Goal: Transaction & Acquisition: Purchase product/service

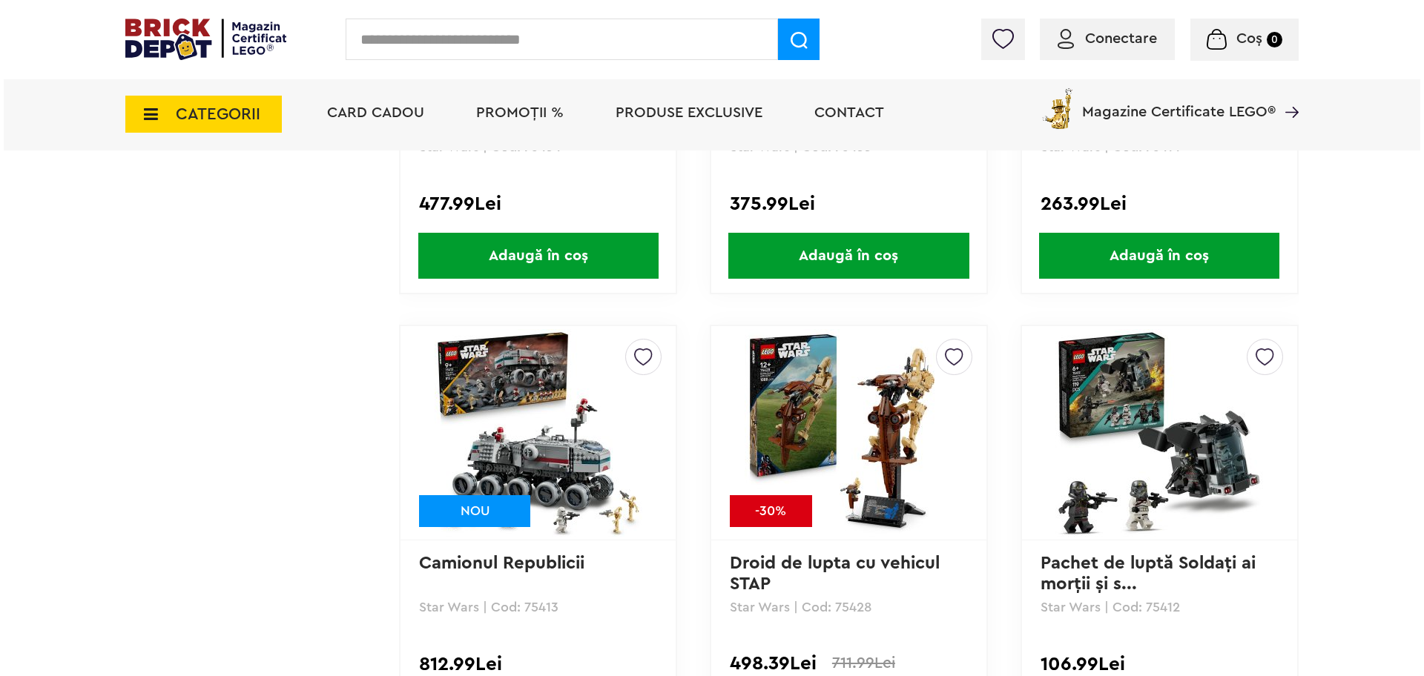
scroll to position [2169, 0]
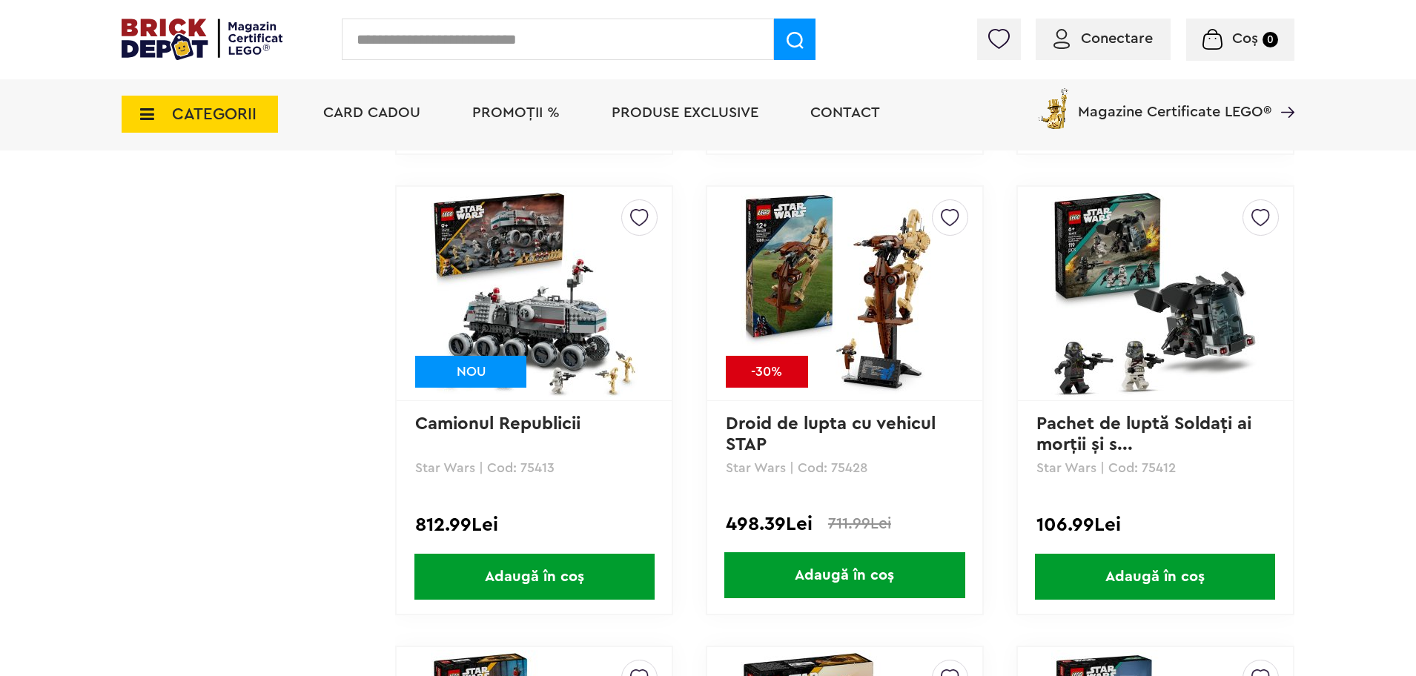
click at [214, 150] on div "CATEGORII Jucării LEGO Card Cadou LEGO Animal Crossing Architecture Art Bluey B…" at bounding box center [708, 115] width 1173 height 72
click at [207, 130] on span "CATEGORII" at bounding box center [200, 114] width 156 height 37
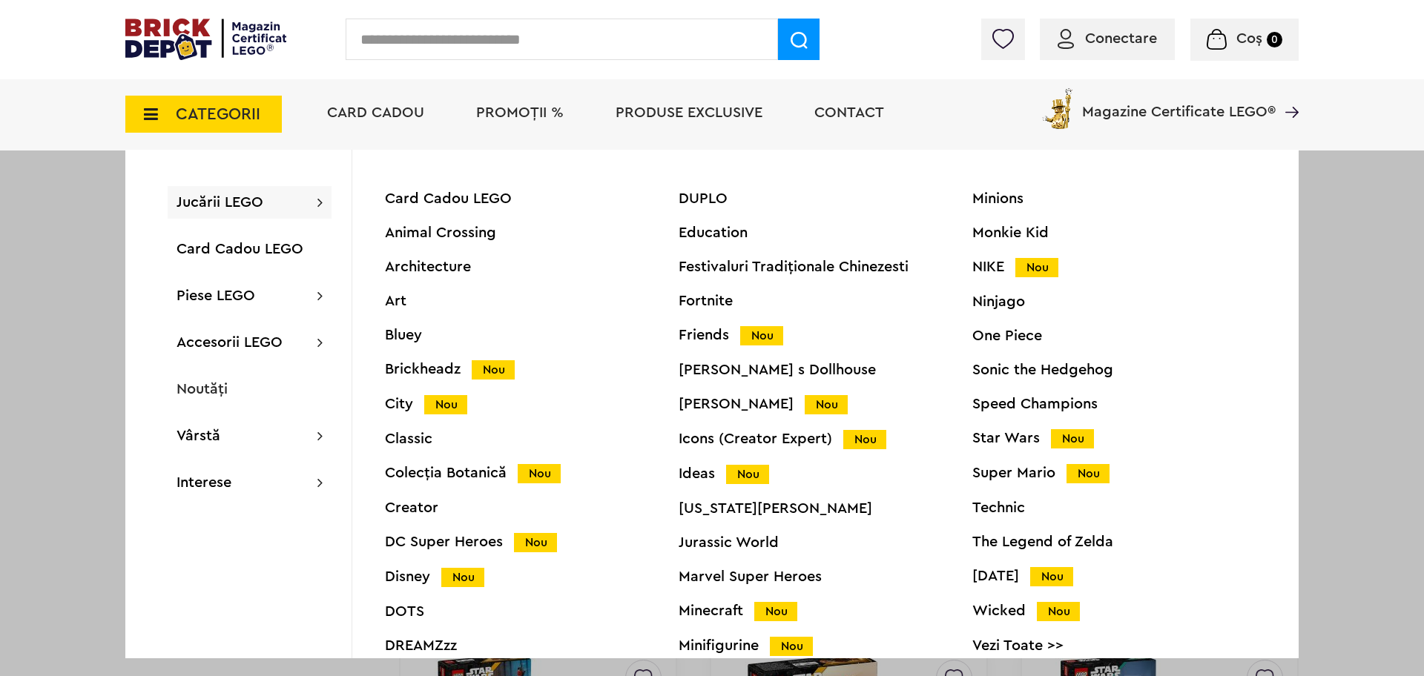
click at [533, 113] on span "PROMOȚII %" at bounding box center [520, 112] width 88 height 15
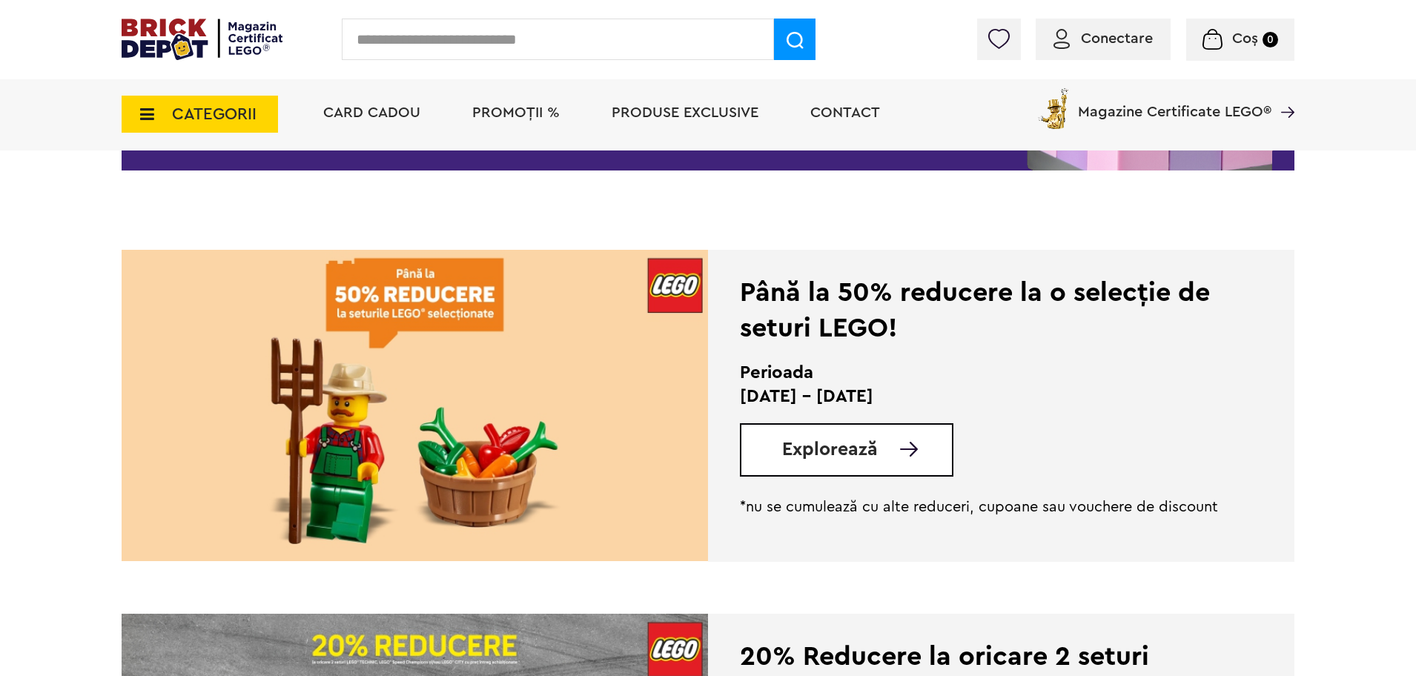
scroll to position [278, 0]
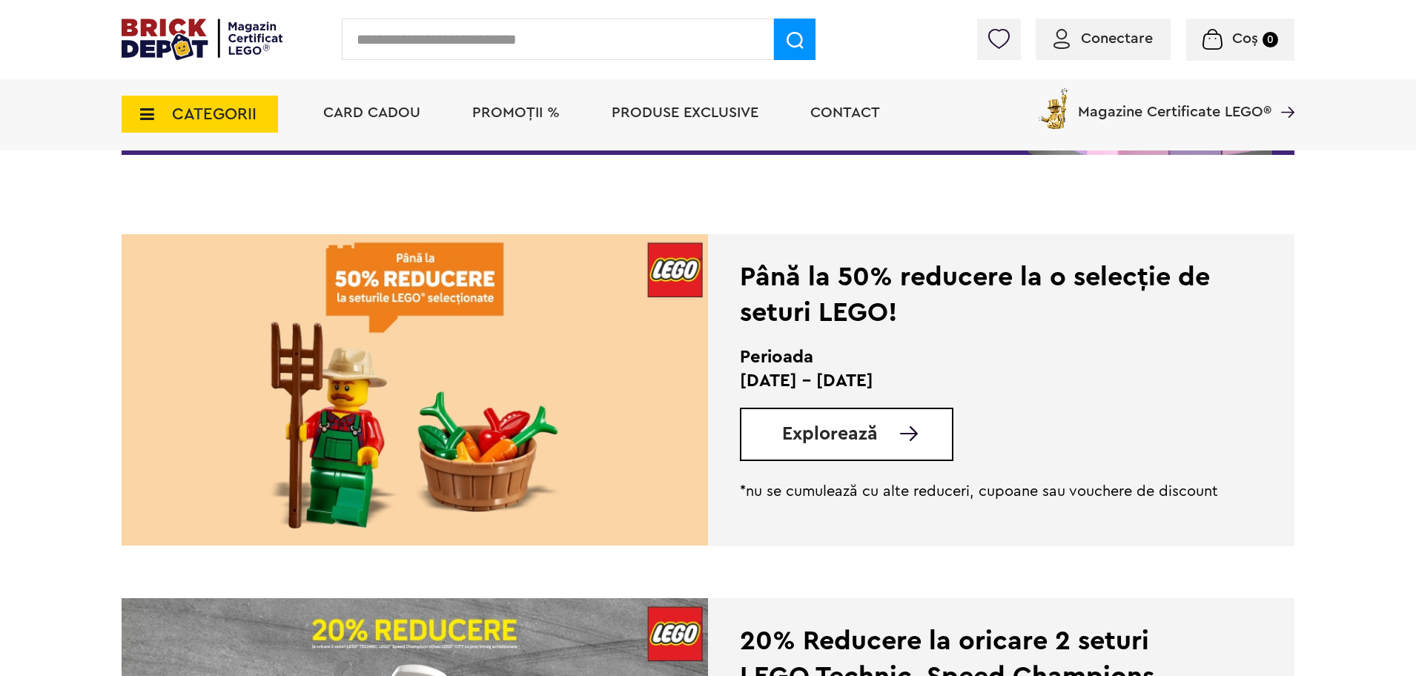
click at [816, 436] on span "Explorează" at bounding box center [830, 434] width 96 height 19
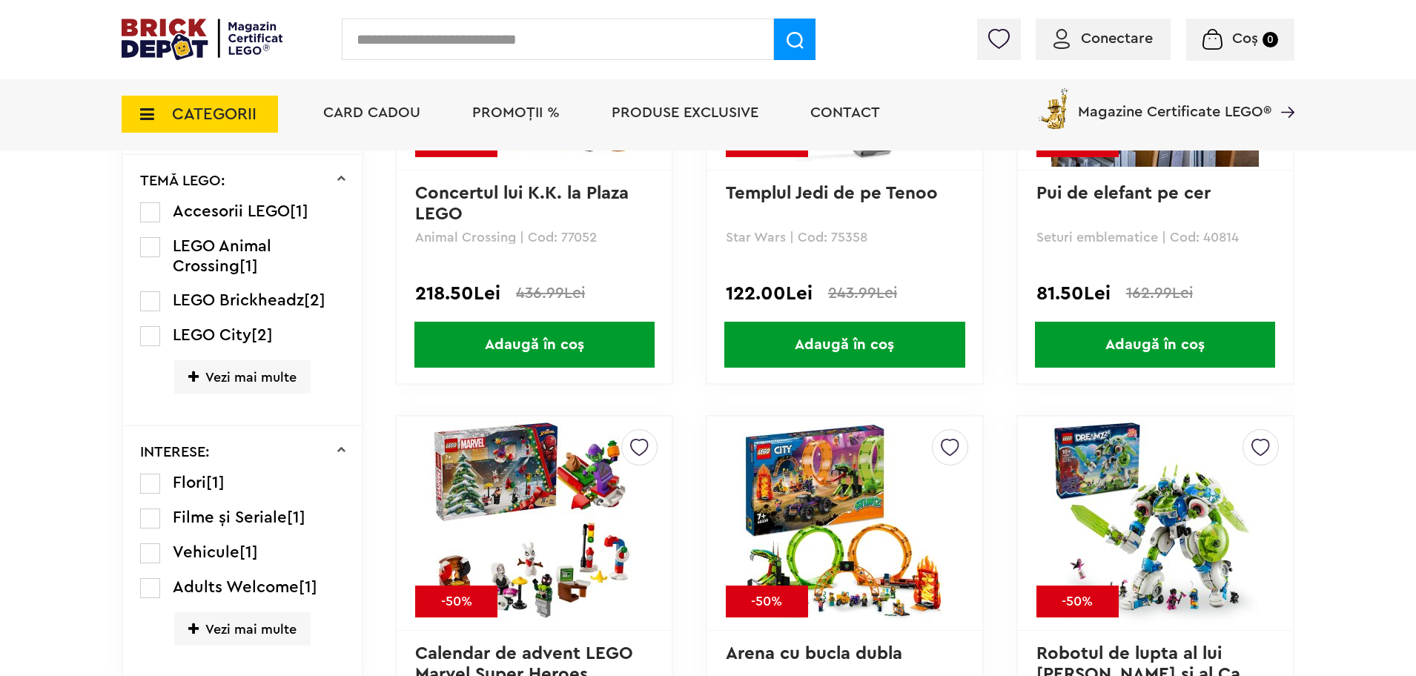
scroll to position [1112, 0]
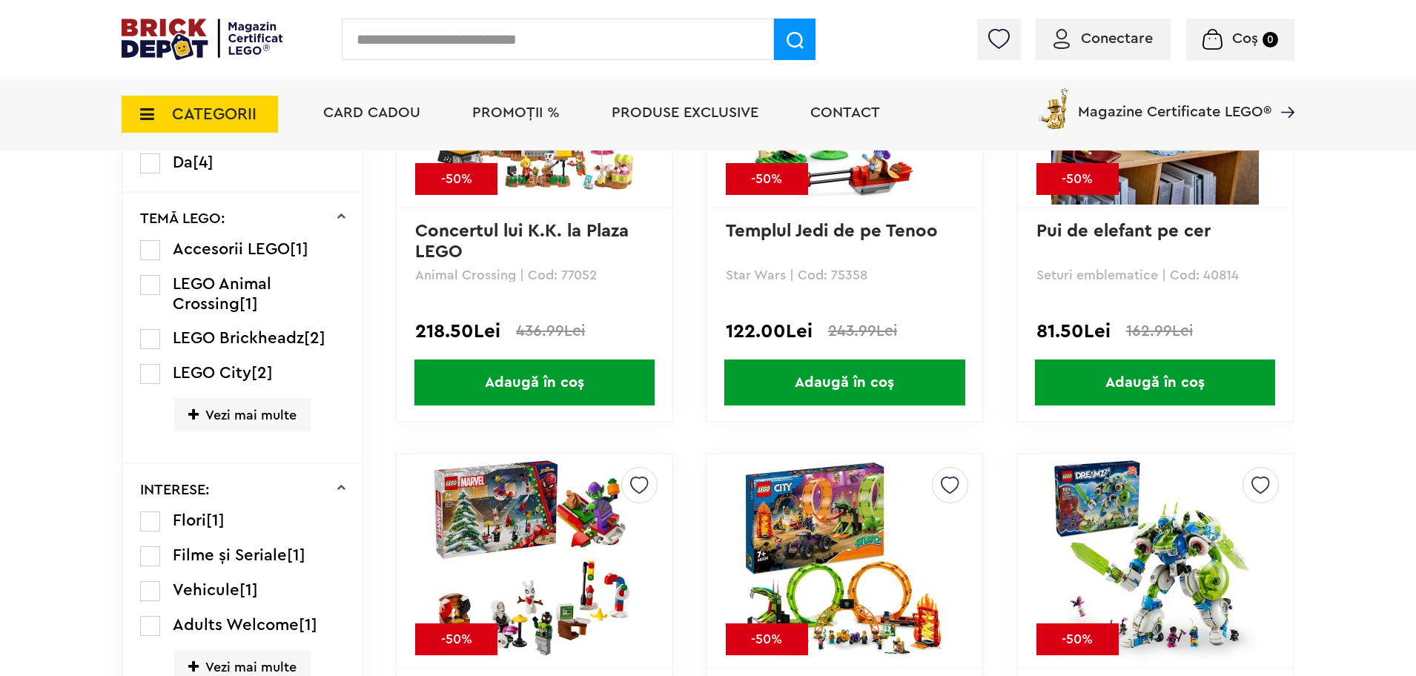
click at [248, 423] on span "Vezi mai multe" at bounding box center [242, 414] width 136 height 33
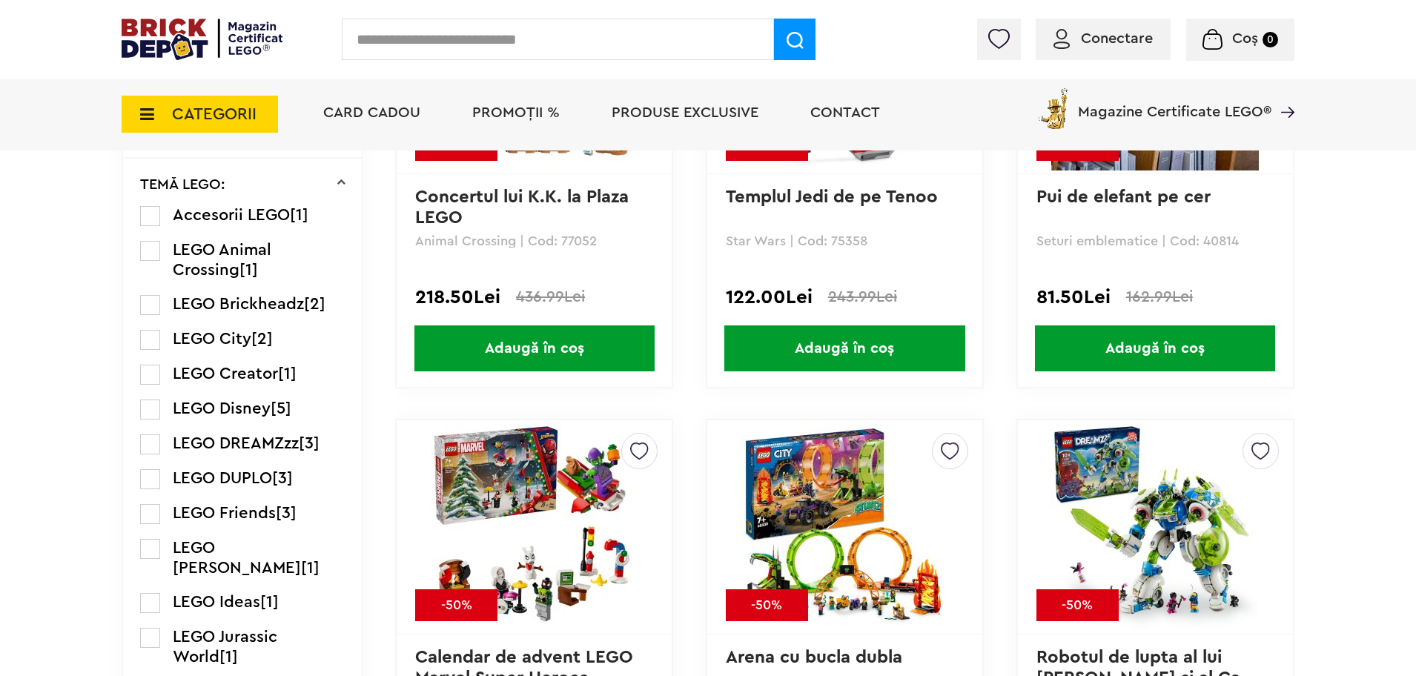
scroll to position [1205, 0]
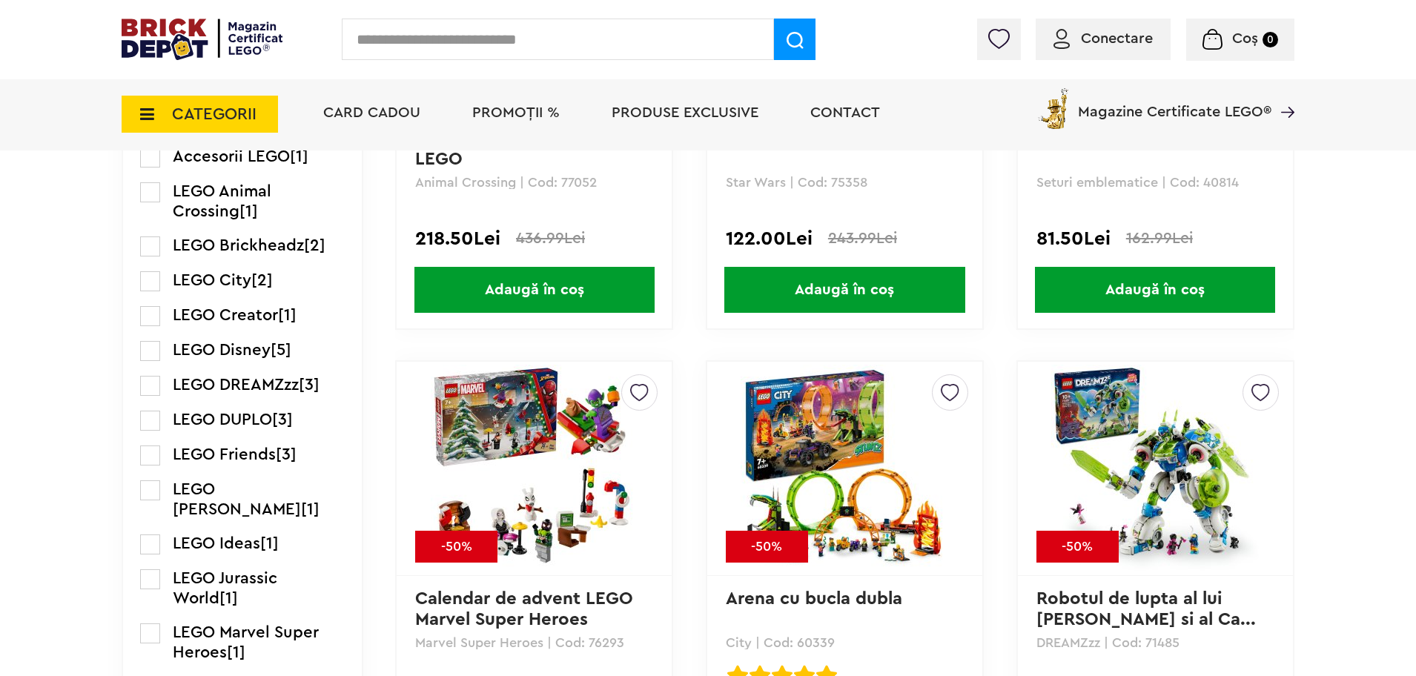
click at [151, 492] on label at bounding box center [150, 491] width 20 height 20
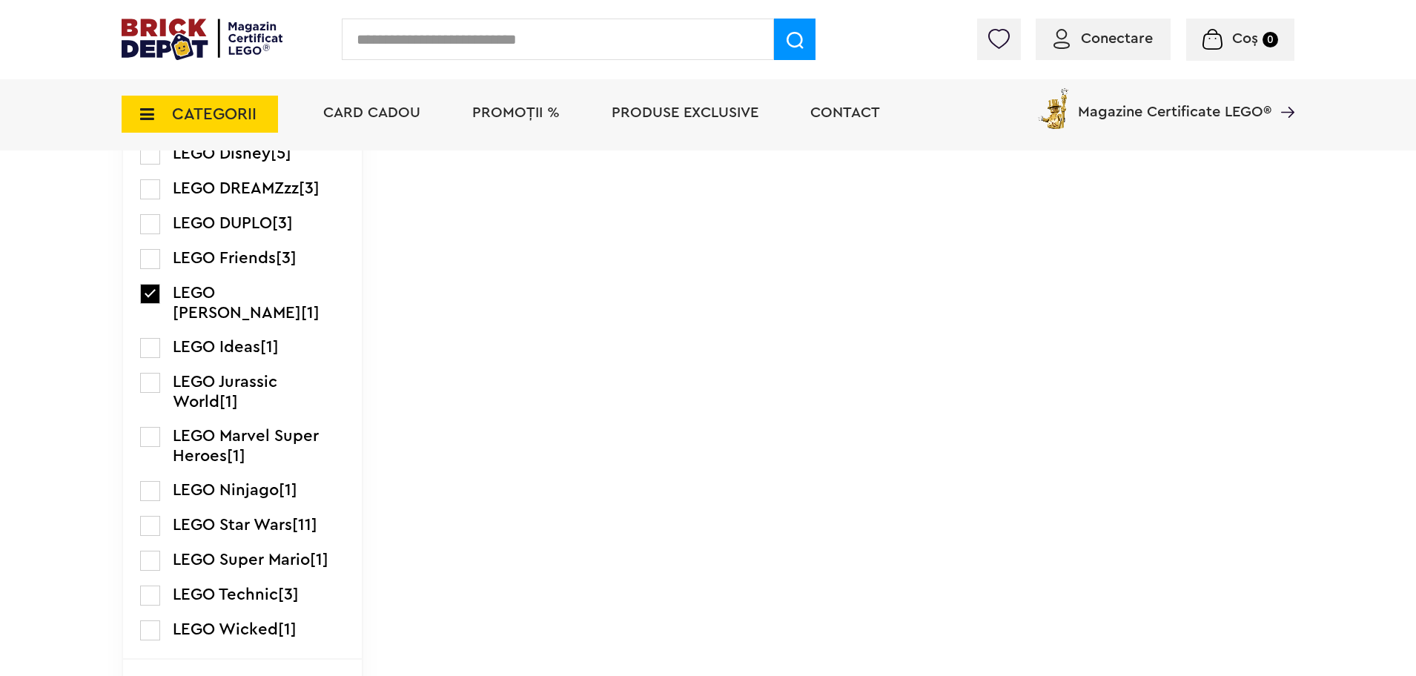
scroll to position [1390, 0]
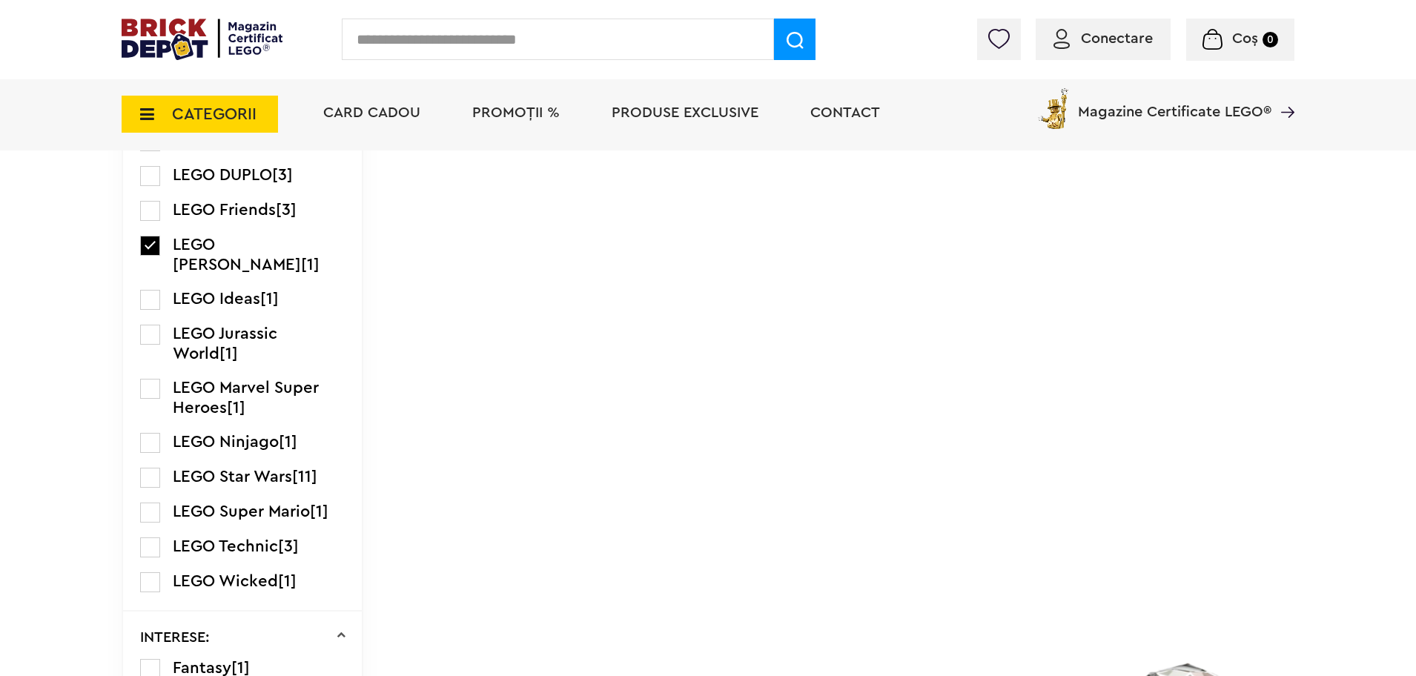
drag, startPoint x: 165, startPoint y: 277, endPoint x: 143, endPoint y: 283, distance: 23.0
click at [151, 289] on li "LEGO Ideas [1]" at bounding box center [242, 299] width 205 height 21
click at [143, 290] on label at bounding box center [150, 300] width 20 height 20
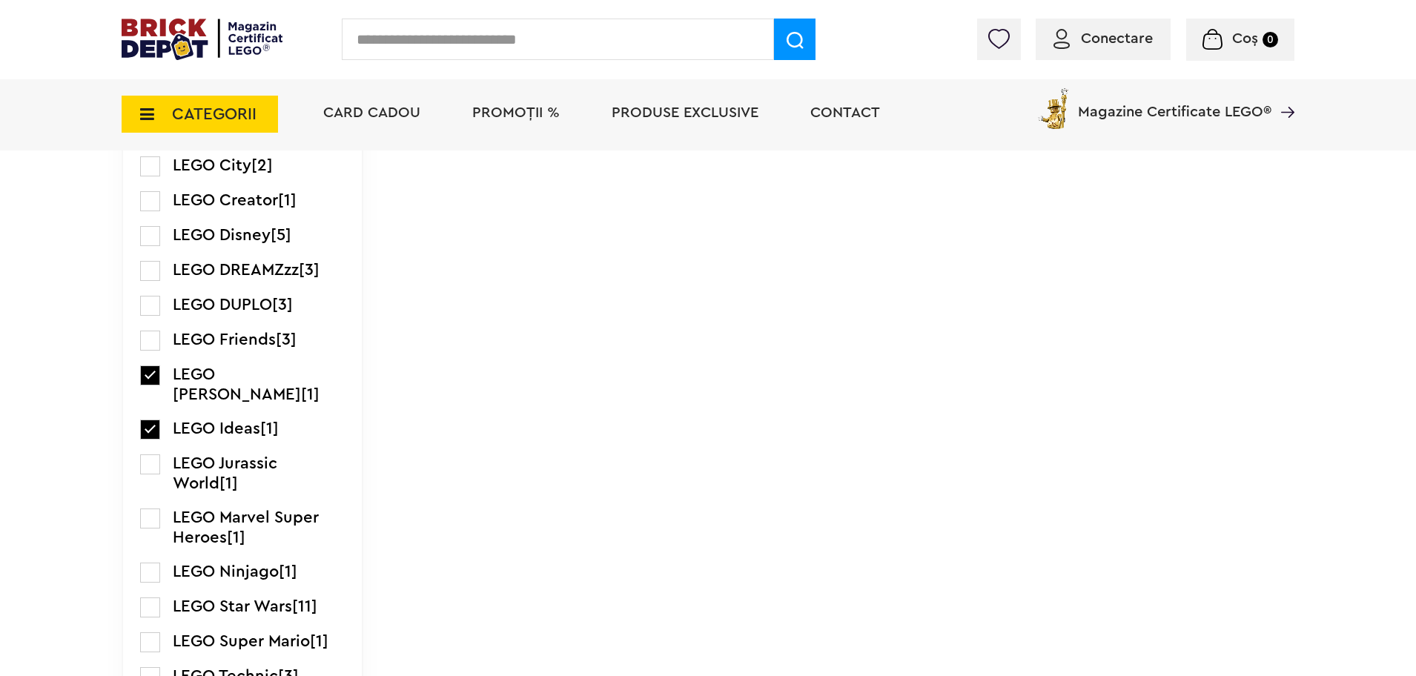
scroll to position [1298, 0]
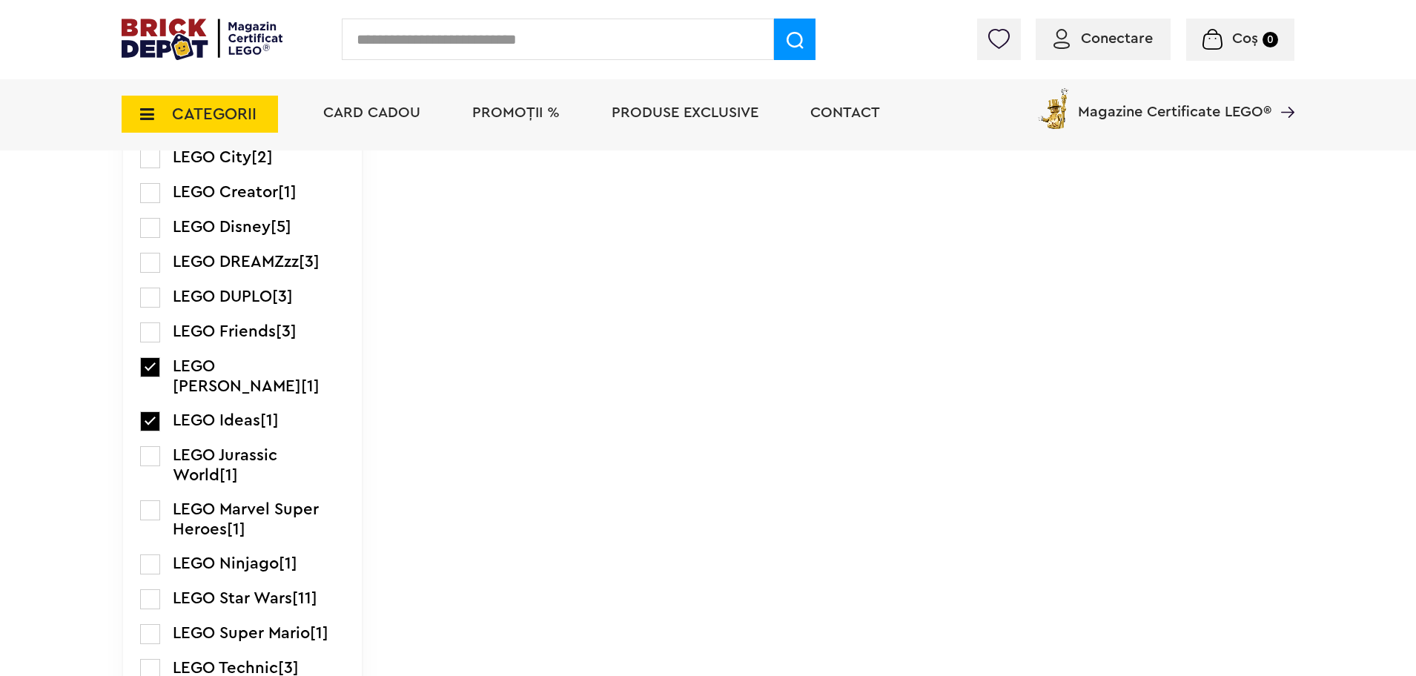
click at [155, 501] on label at bounding box center [150, 511] width 20 height 20
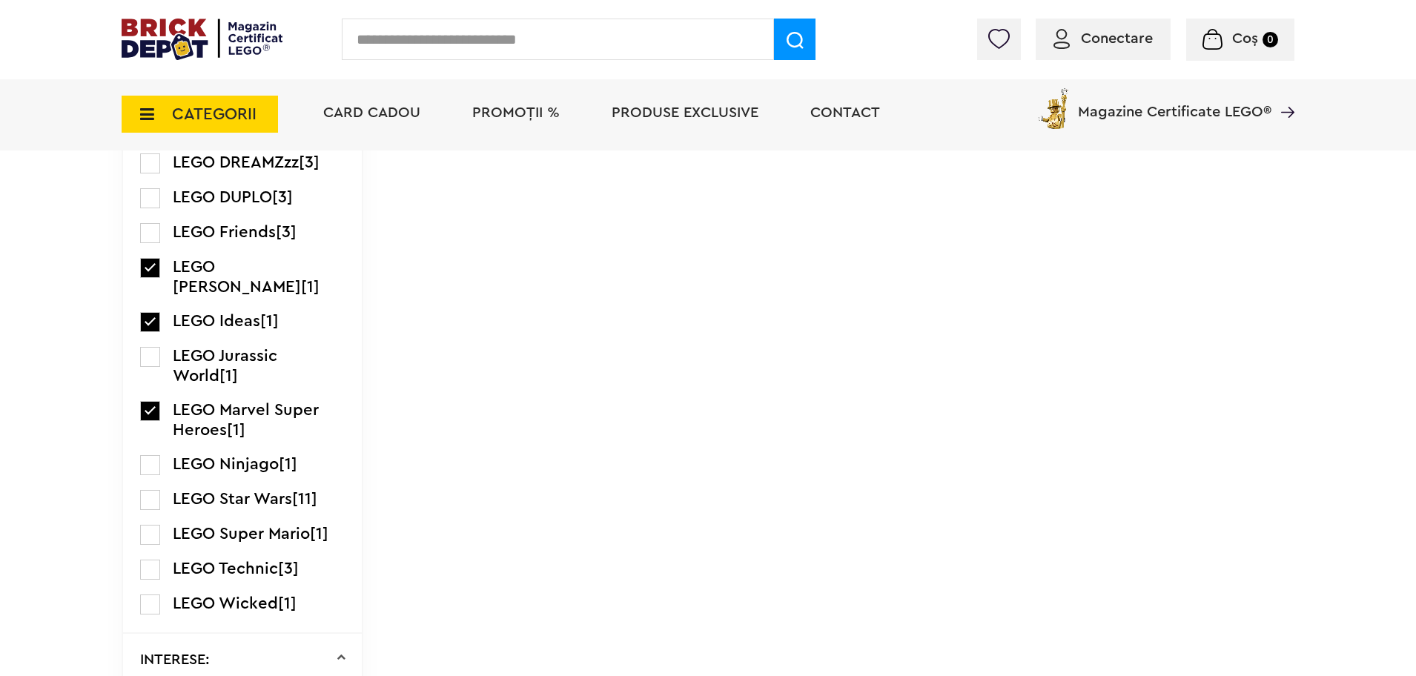
scroll to position [1520, 0]
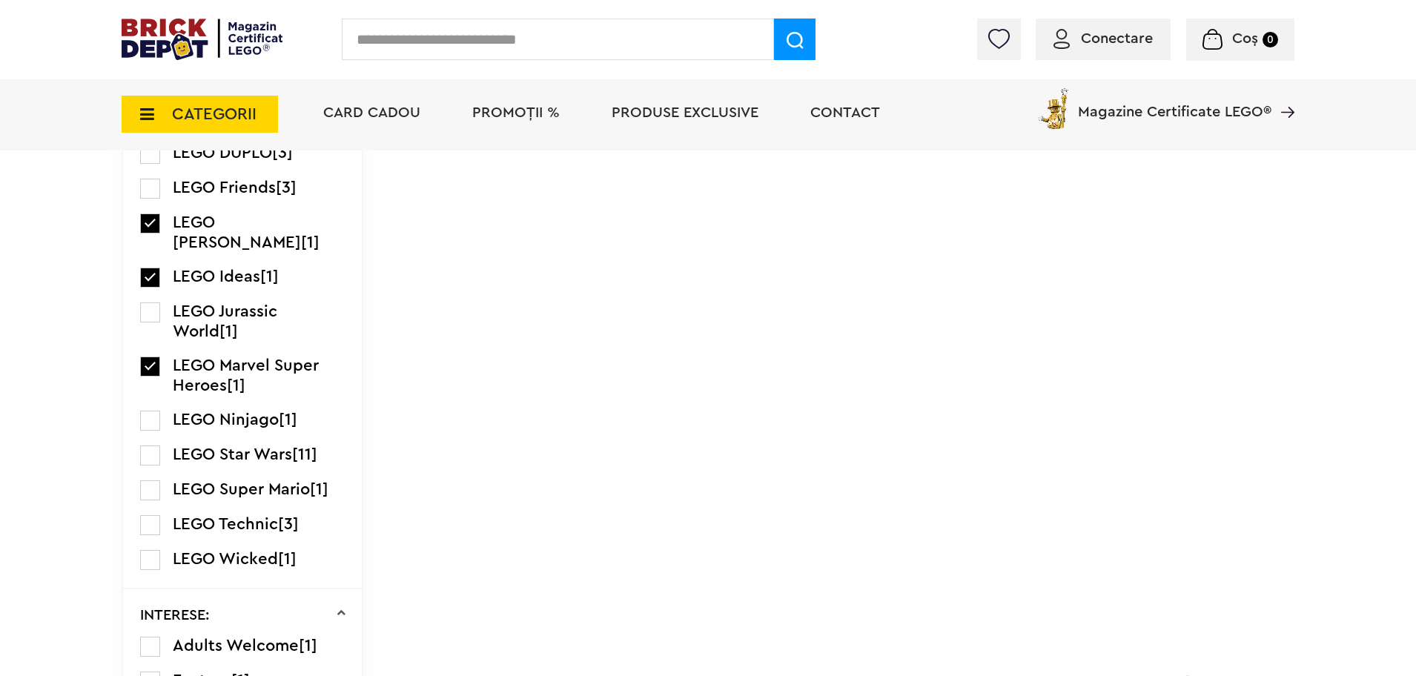
click at [167, 410] on li "LEGO Ninjago [1]" at bounding box center [242, 420] width 205 height 21
click at [154, 411] on label at bounding box center [150, 421] width 20 height 20
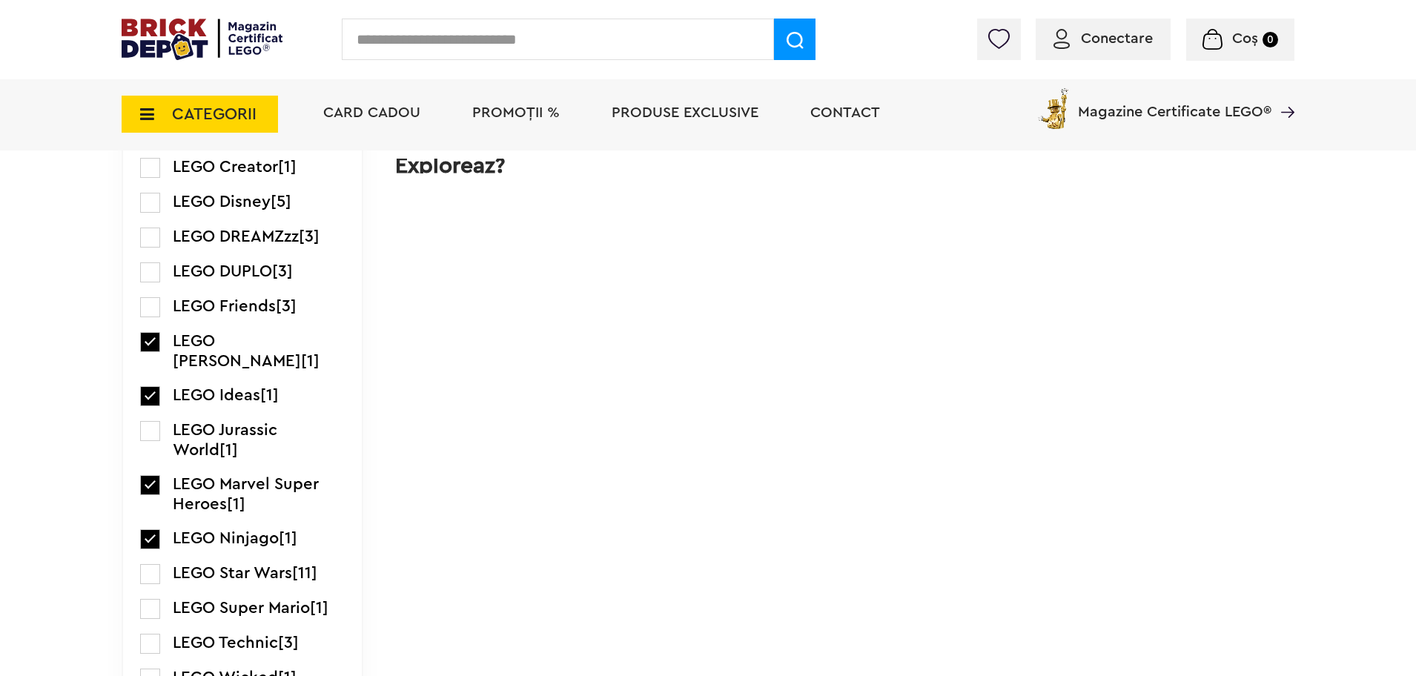
scroll to position [1483, 0]
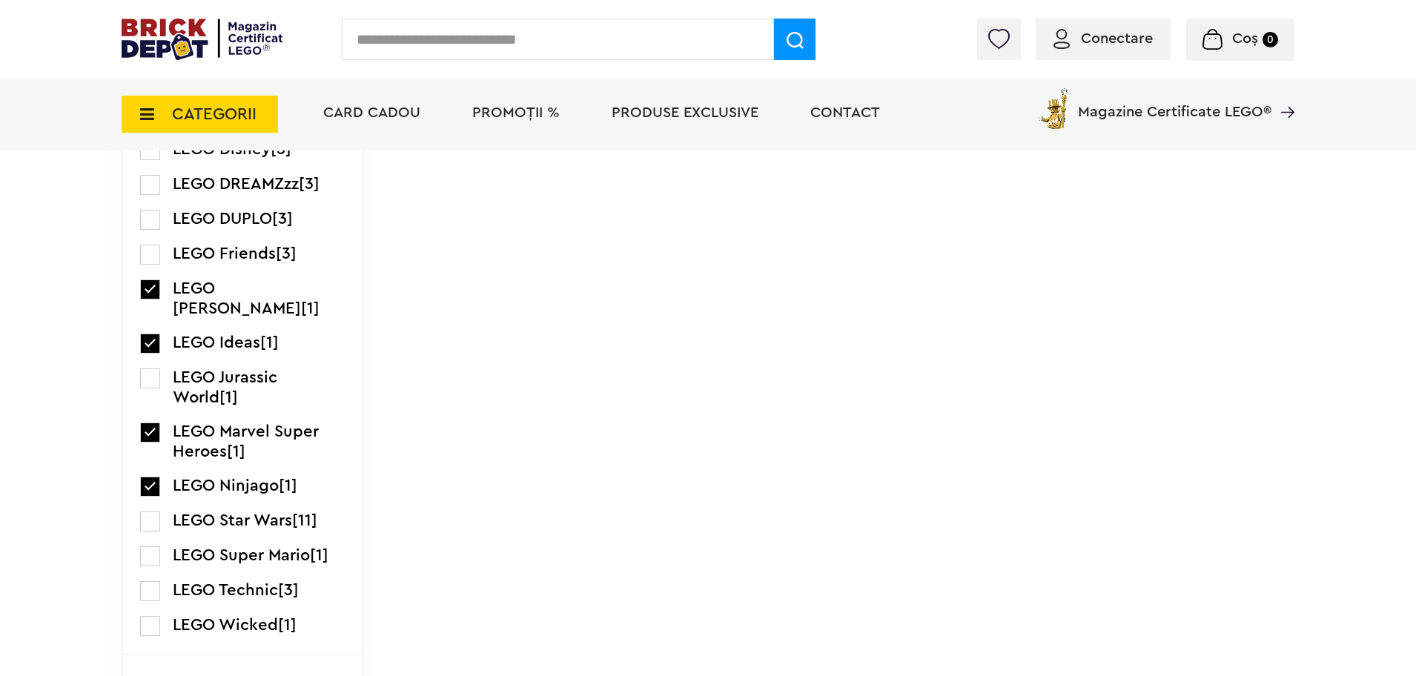
click at [156, 512] on label at bounding box center [150, 522] width 20 height 20
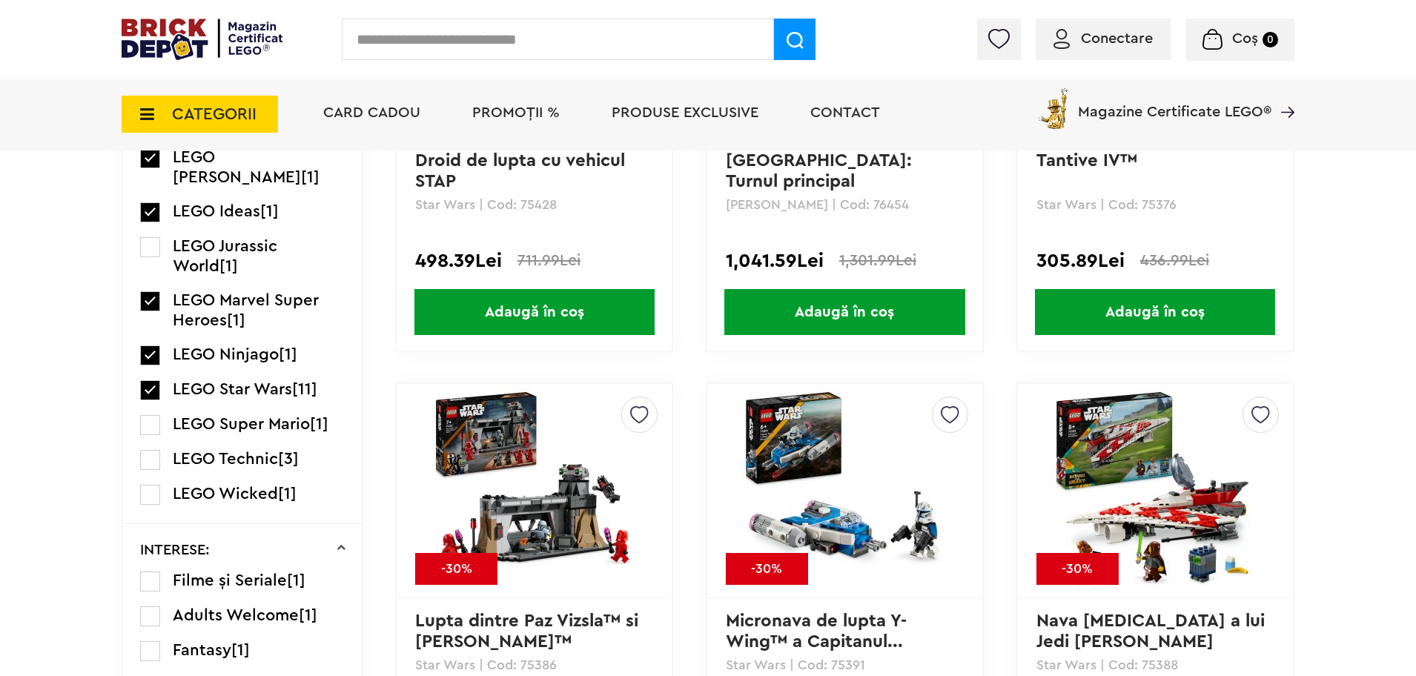
scroll to position [1576, 0]
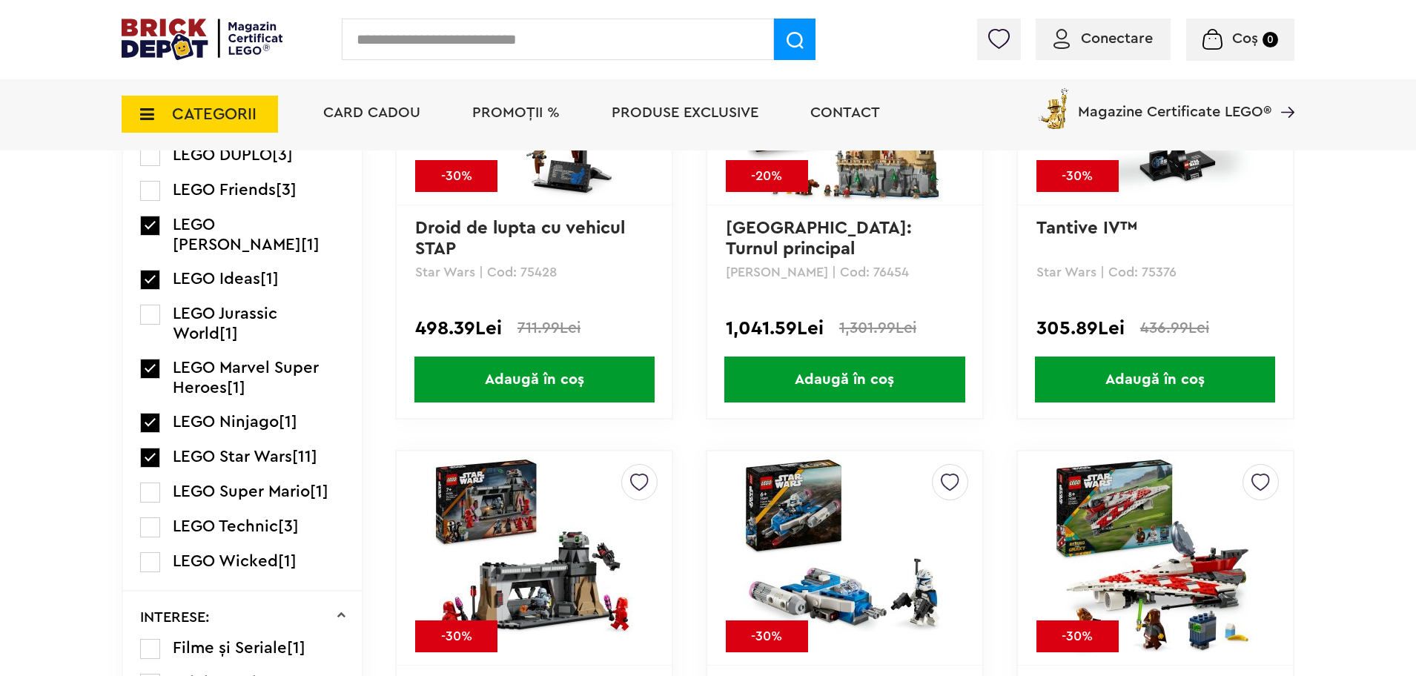
click at [142, 483] on label at bounding box center [150, 493] width 20 height 20
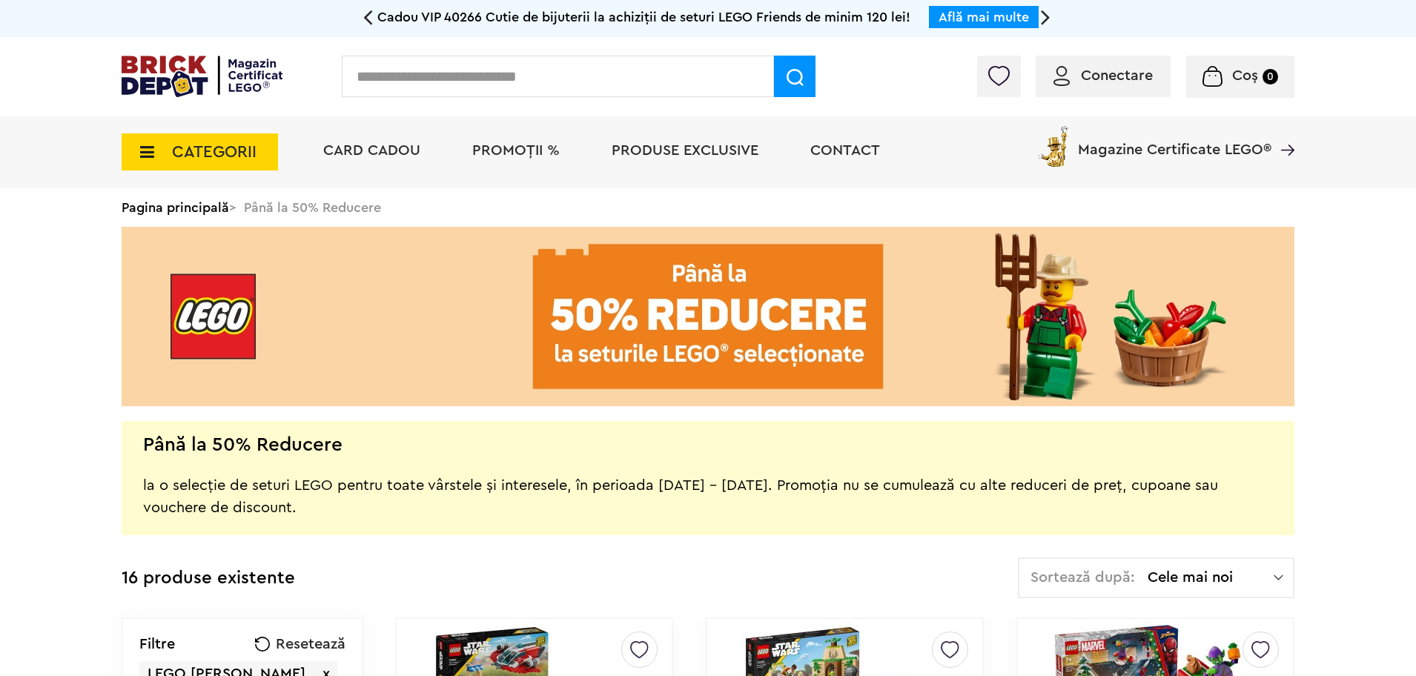
drag, startPoint x: 0, startPoint y: 0, endPoint x: 770, endPoint y: 474, distance: 904.5
click at [770, 474] on div "la o selecție de seturi LEGO pentru toate vârstele și interesele, în perioada […" at bounding box center [708, 485] width 1130 height 67
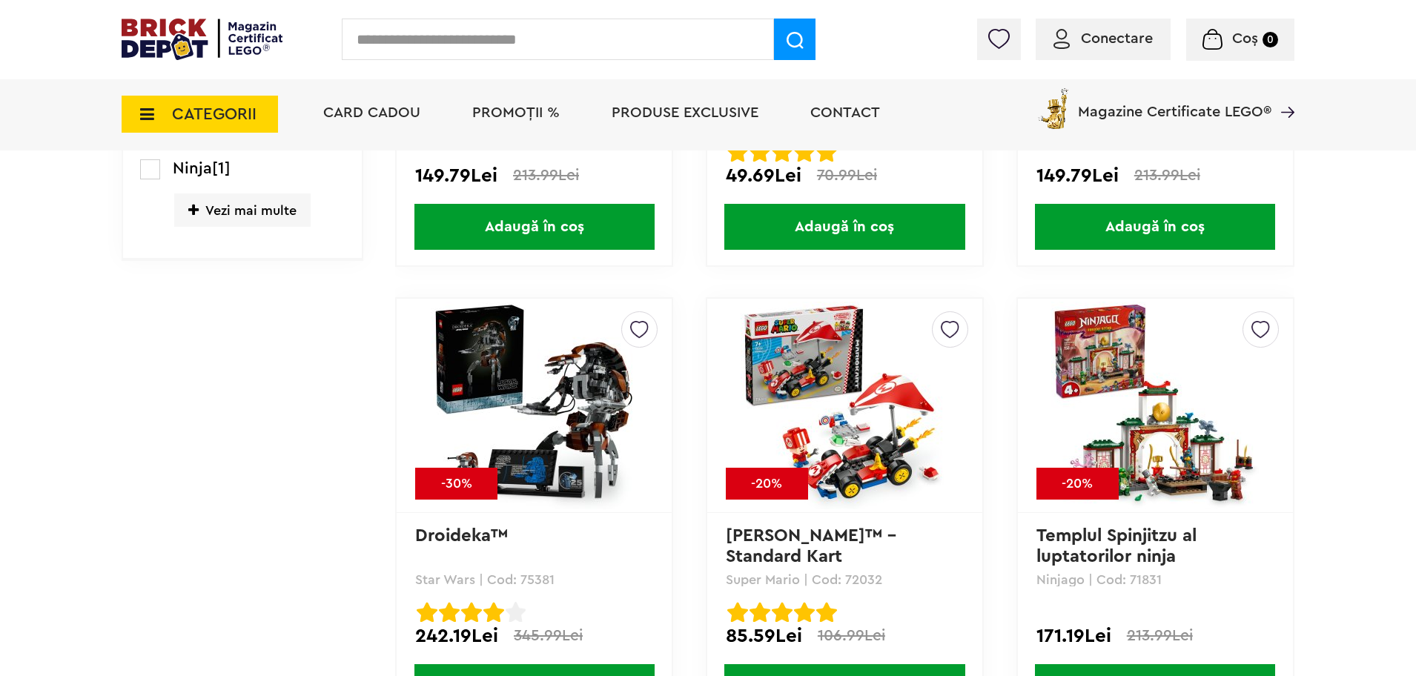
scroll to position [2225, 0]
